Goal: Navigation & Orientation: Understand site structure

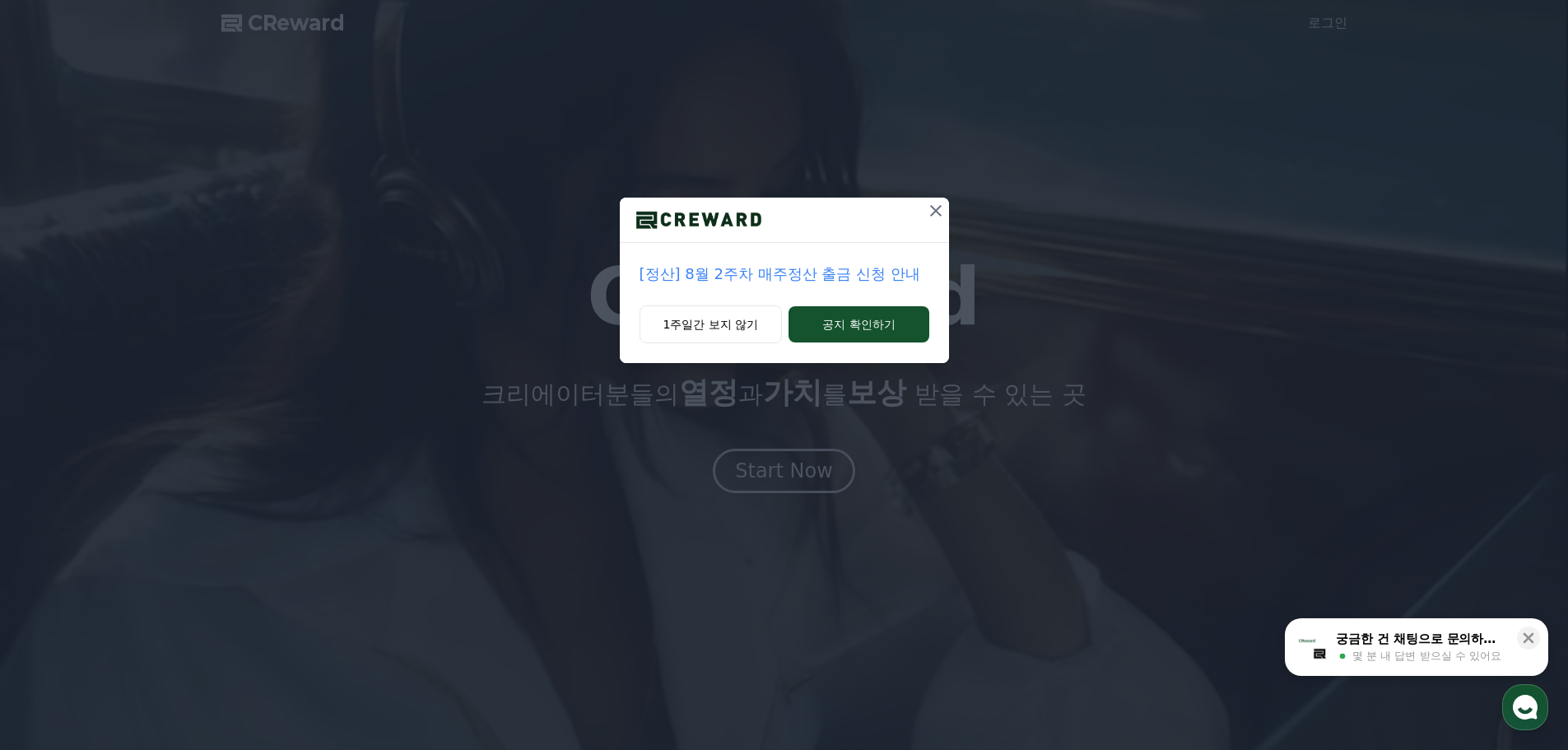
click at [937, 211] on icon at bounding box center [936, 211] width 19 height 19
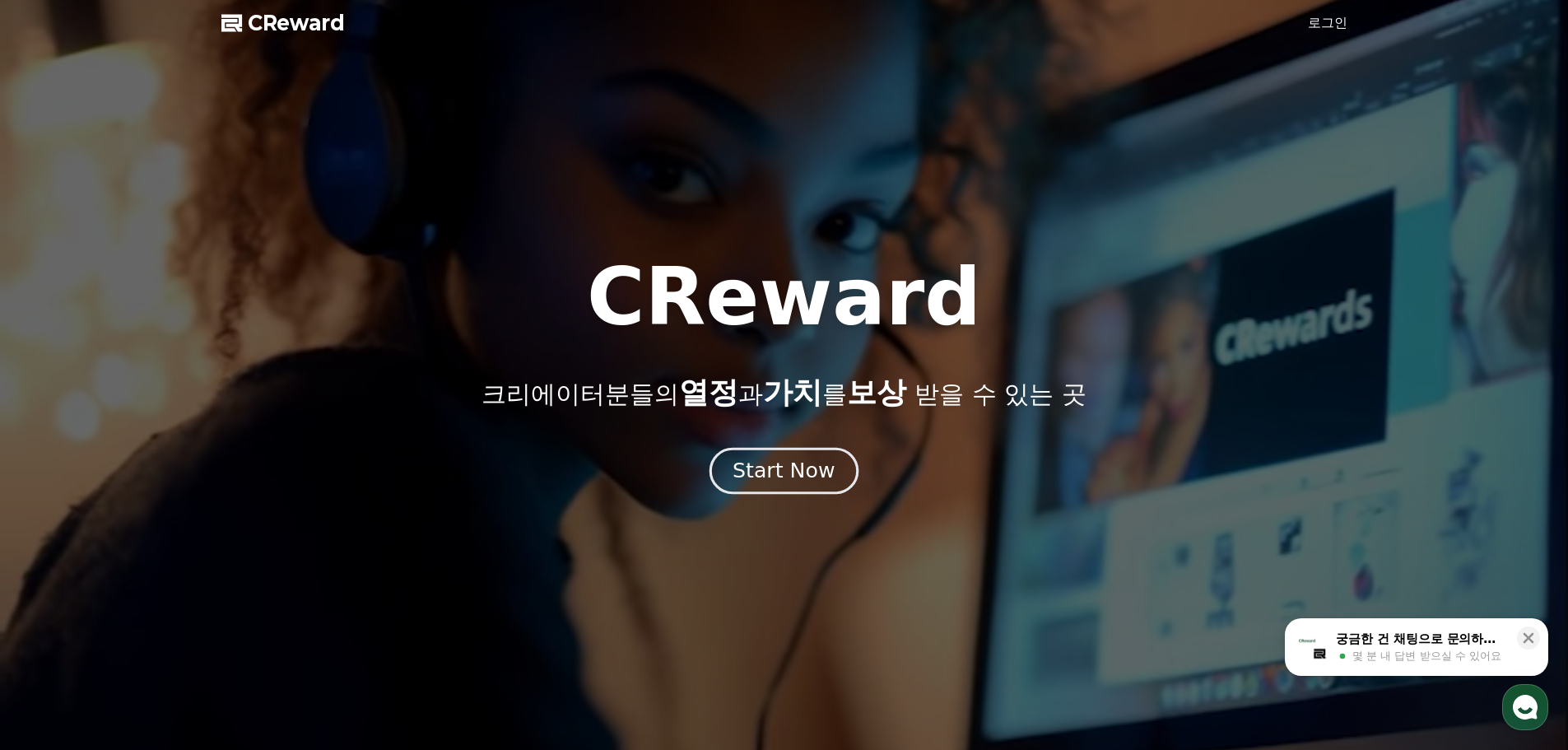
click at [822, 471] on div "Start Now" at bounding box center [784, 470] width 102 height 28
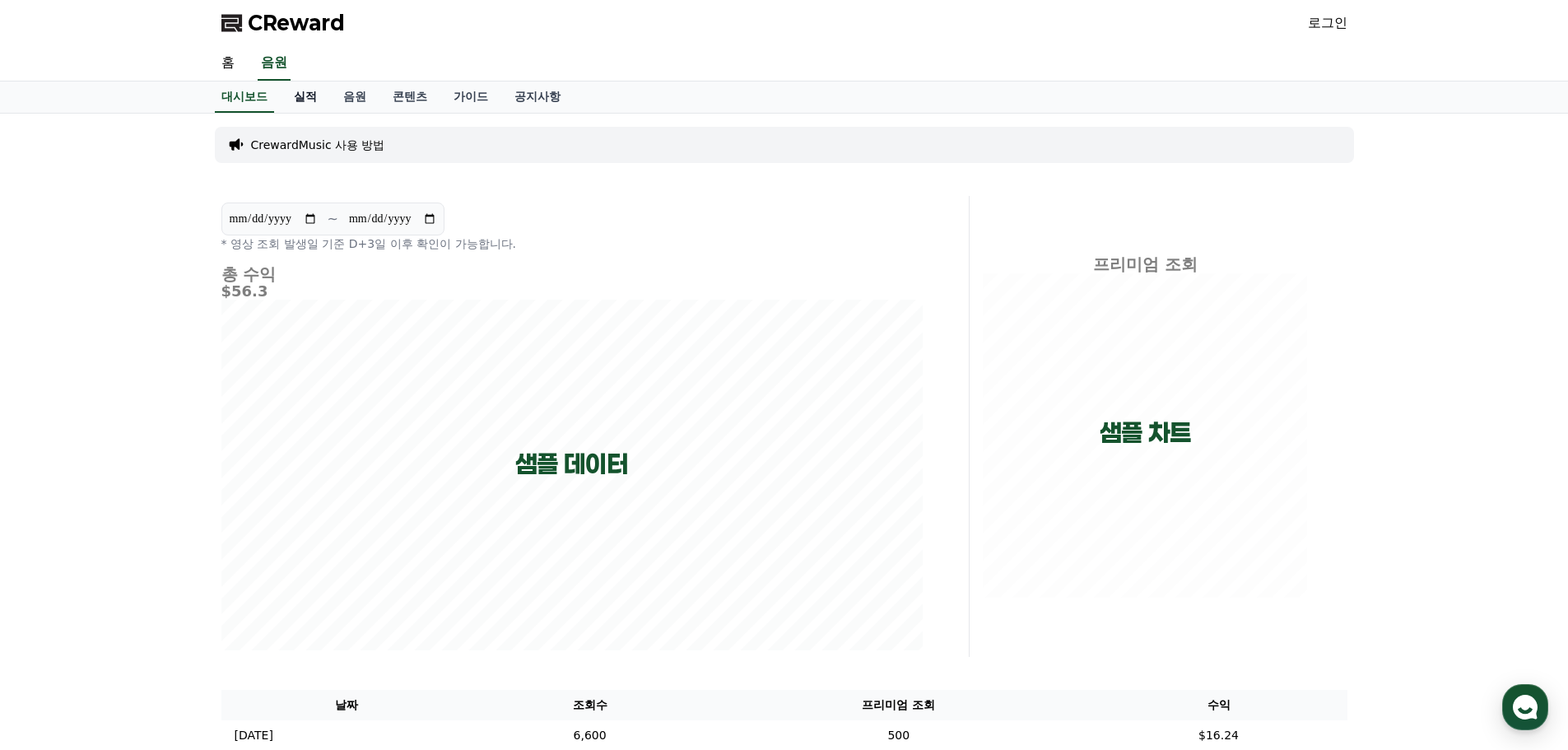
click at [297, 101] on link "실적" at bounding box center [305, 97] width 49 height 31
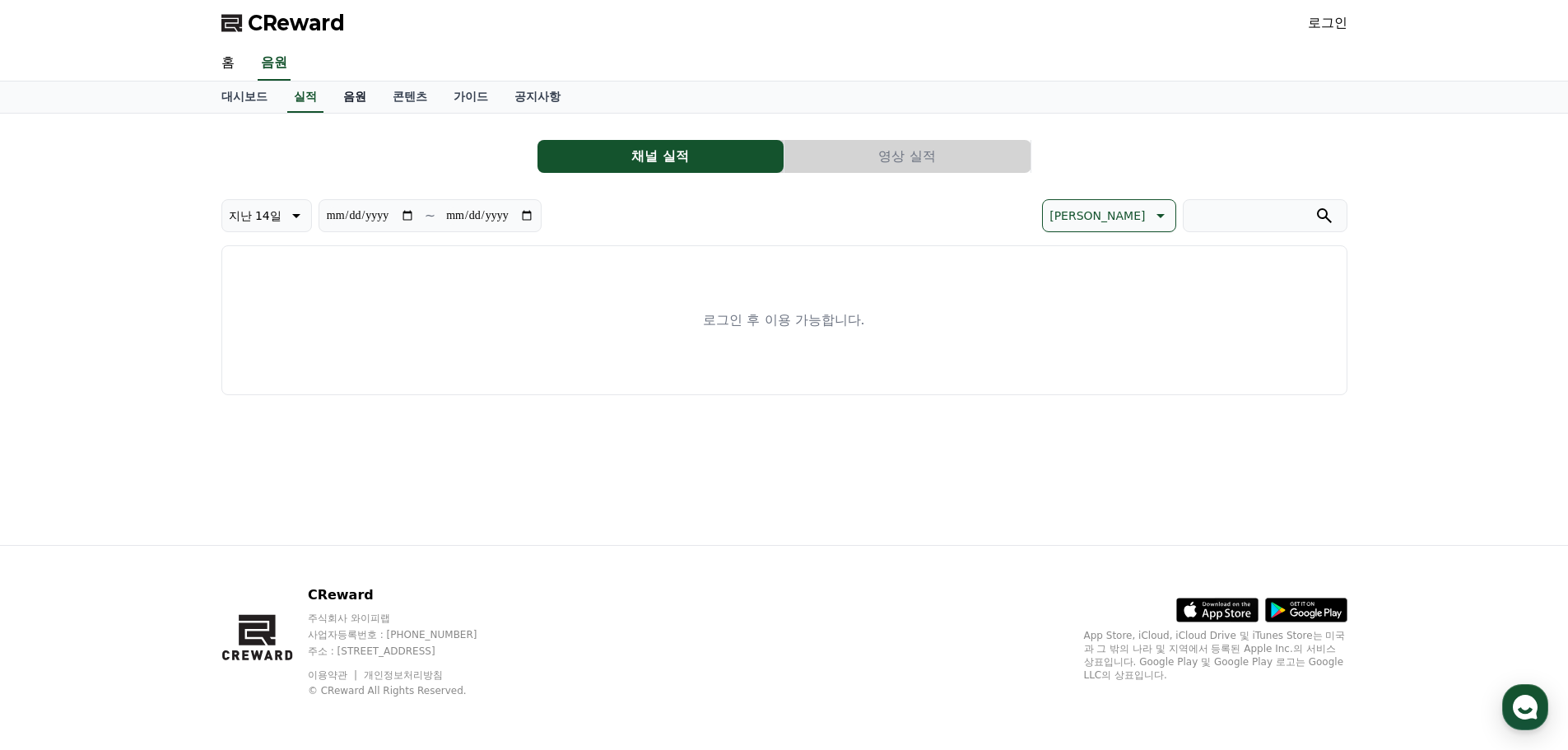
click at [355, 101] on link "음원" at bounding box center [354, 97] width 49 height 31
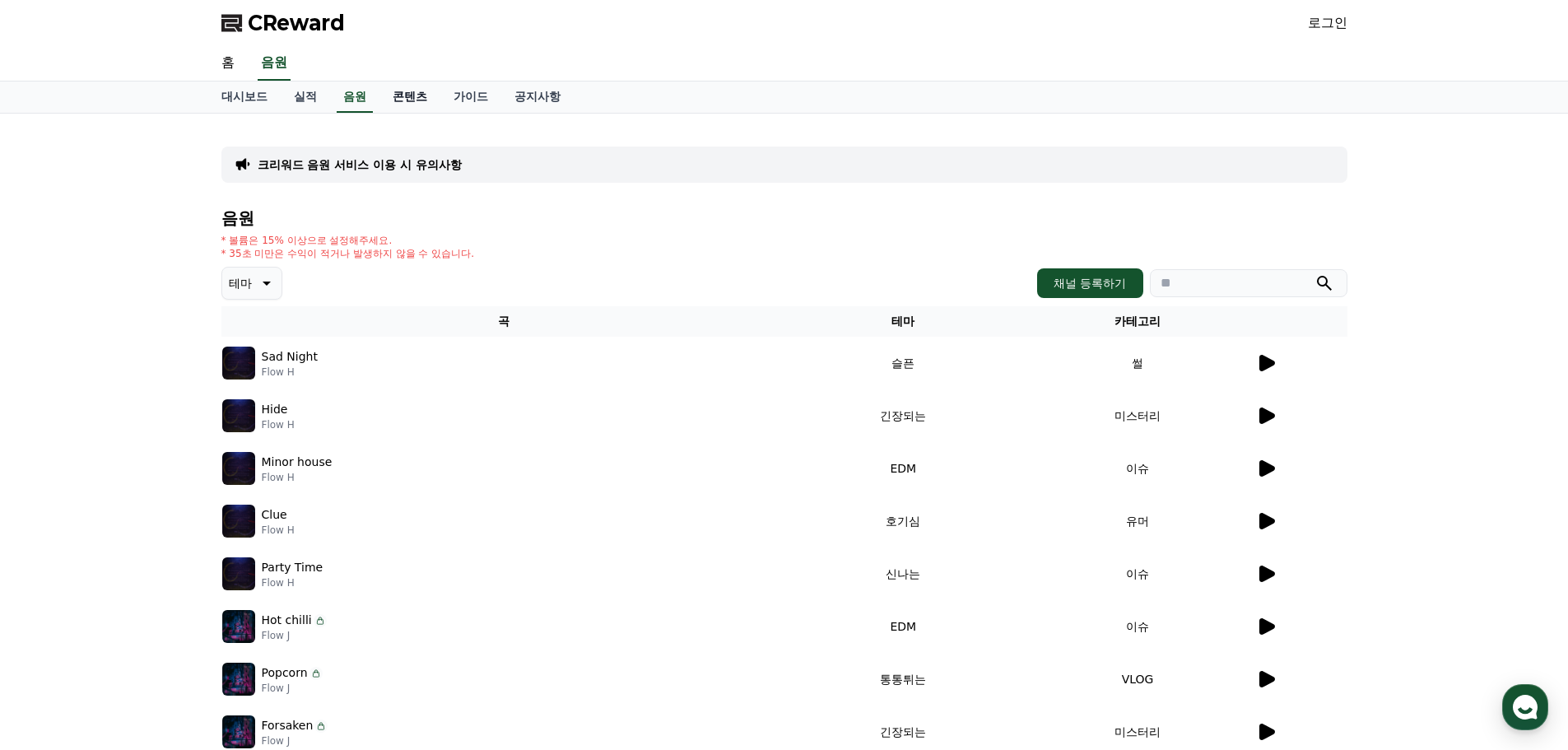
click at [410, 97] on link "콘텐츠" at bounding box center [409, 97] width 61 height 31
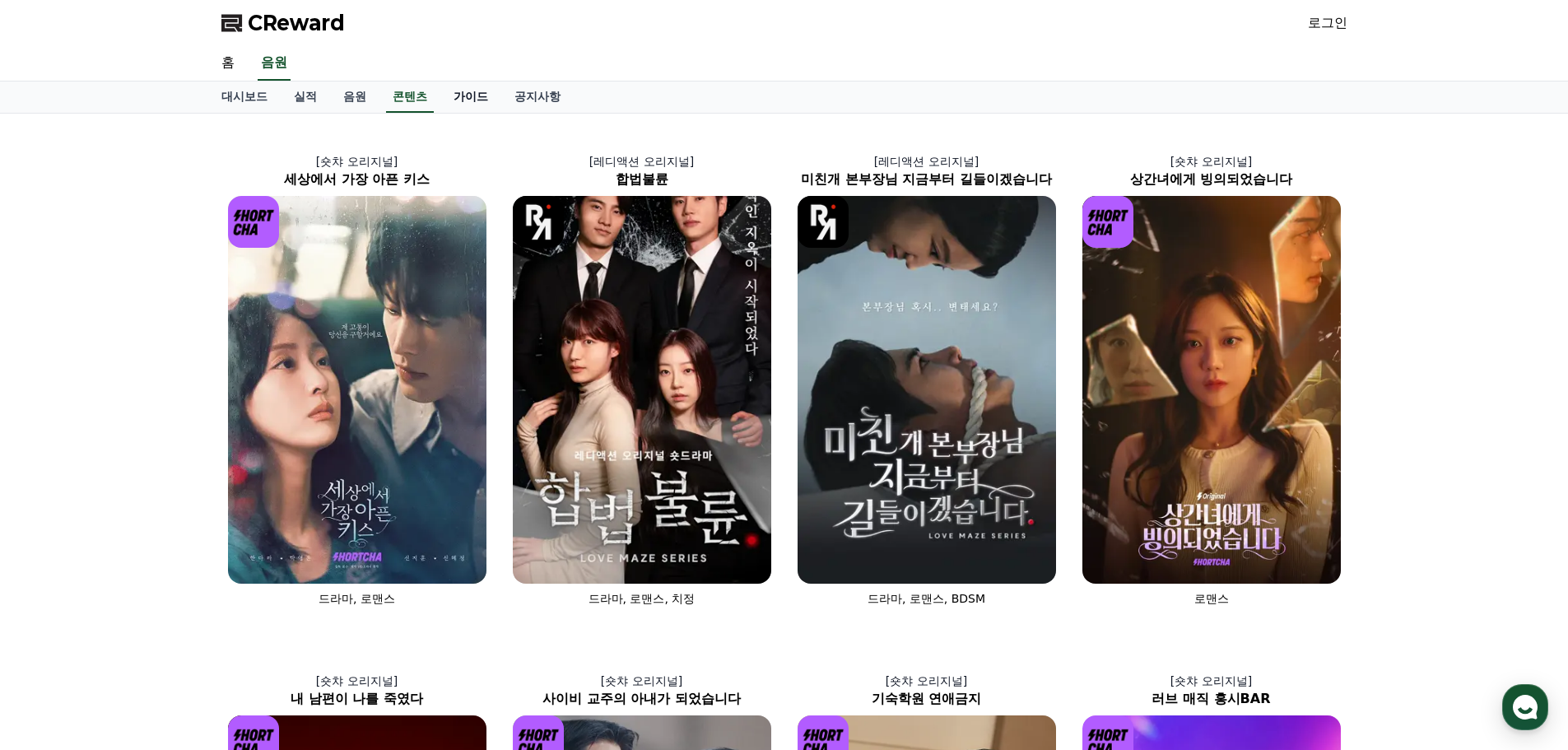
click at [479, 96] on link "가이드" at bounding box center [470, 97] width 61 height 31
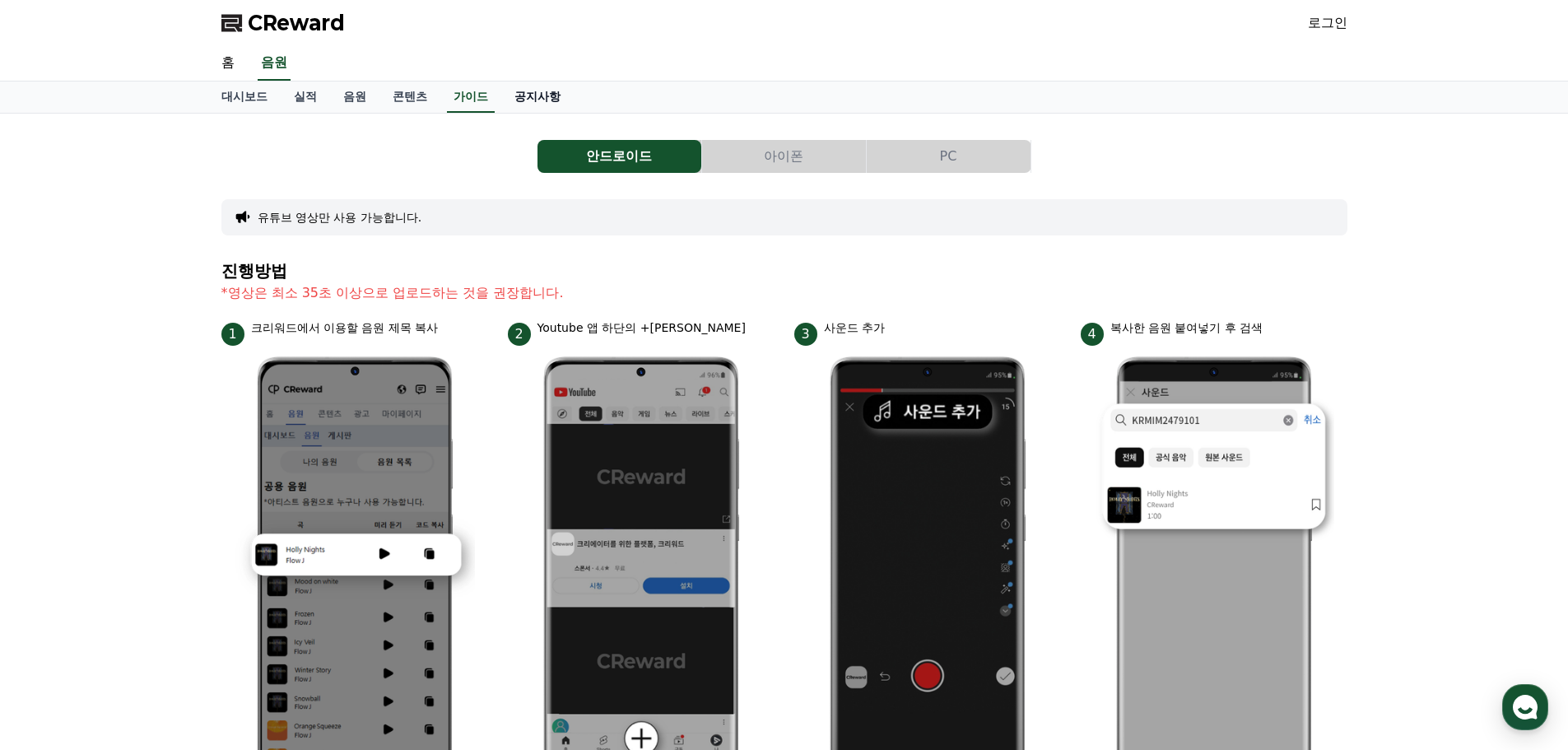
click at [537, 92] on link "공지사항" at bounding box center [537, 97] width 73 height 31
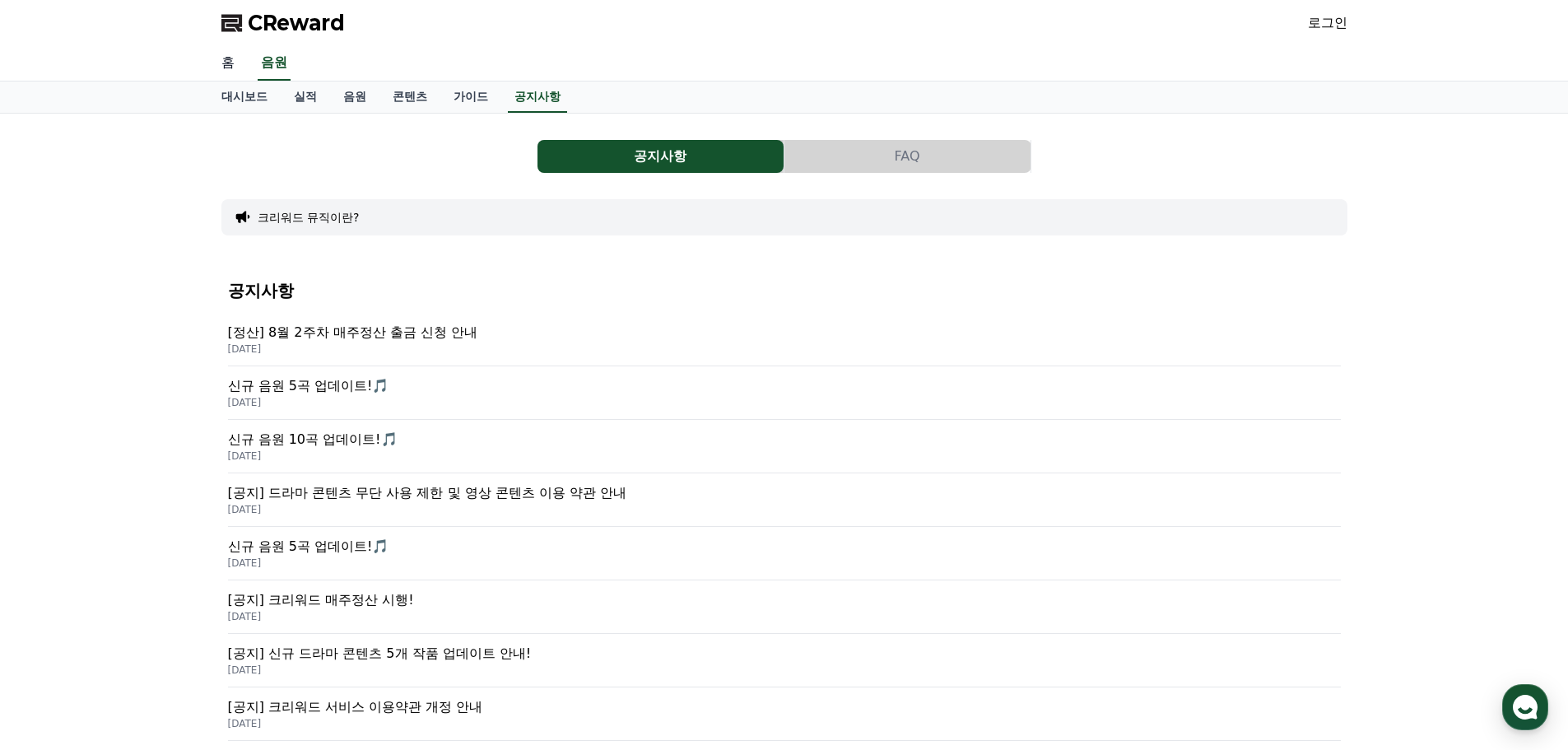
click at [229, 64] on link "홈" at bounding box center [227, 64] width 40 height 35
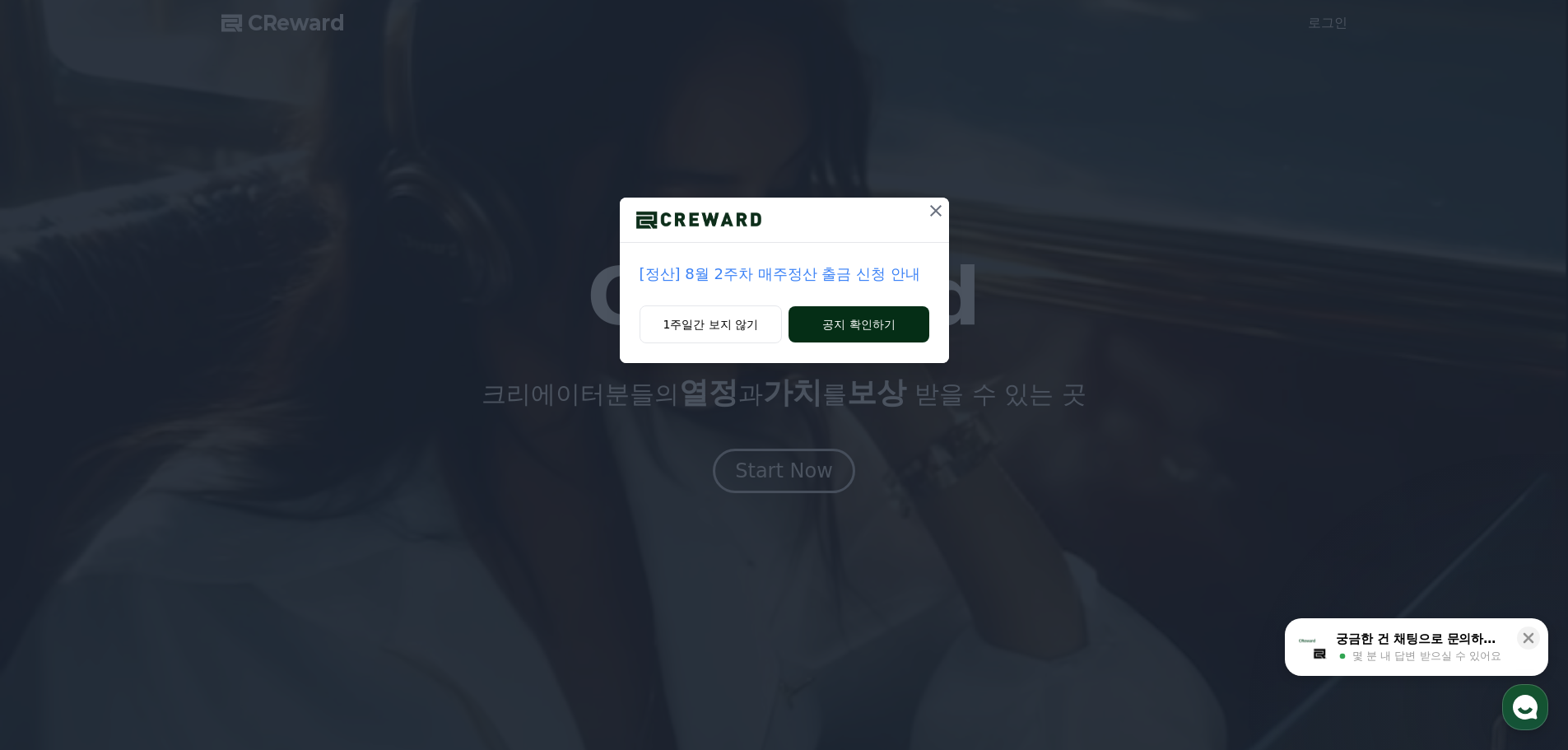
click at [858, 329] on button "공지 확인하기" at bounding box center [858, 324] width 140 height 36
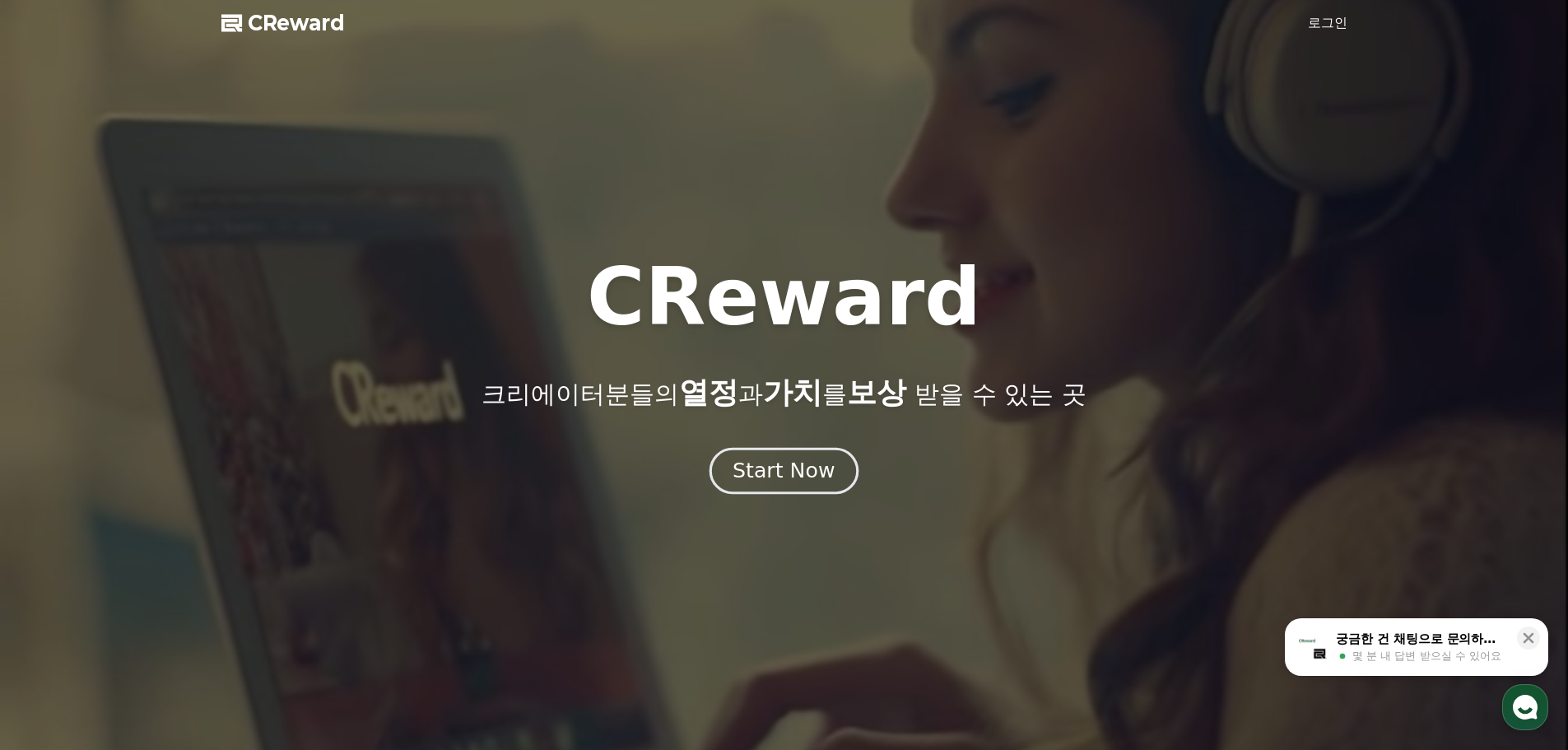
click at [794, 481] on div "Start Now" at bounding box center [784, 470] width 102 height 28
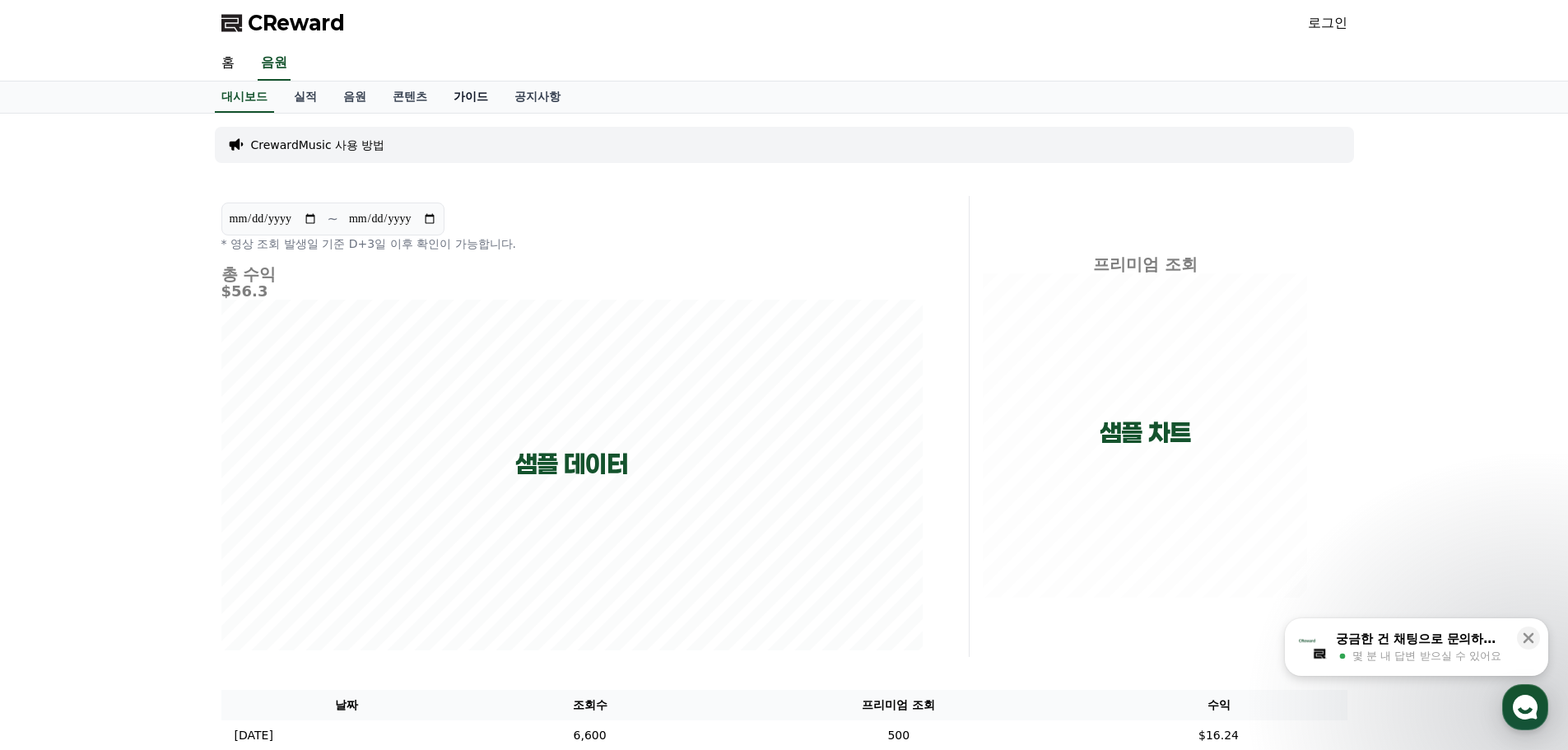
click at [470, 97] on link "가이드" at bounding box center [470, 97] width 61 height 31
